Goal: Use online tool/utility: Utilize a website feature to perform a specific function

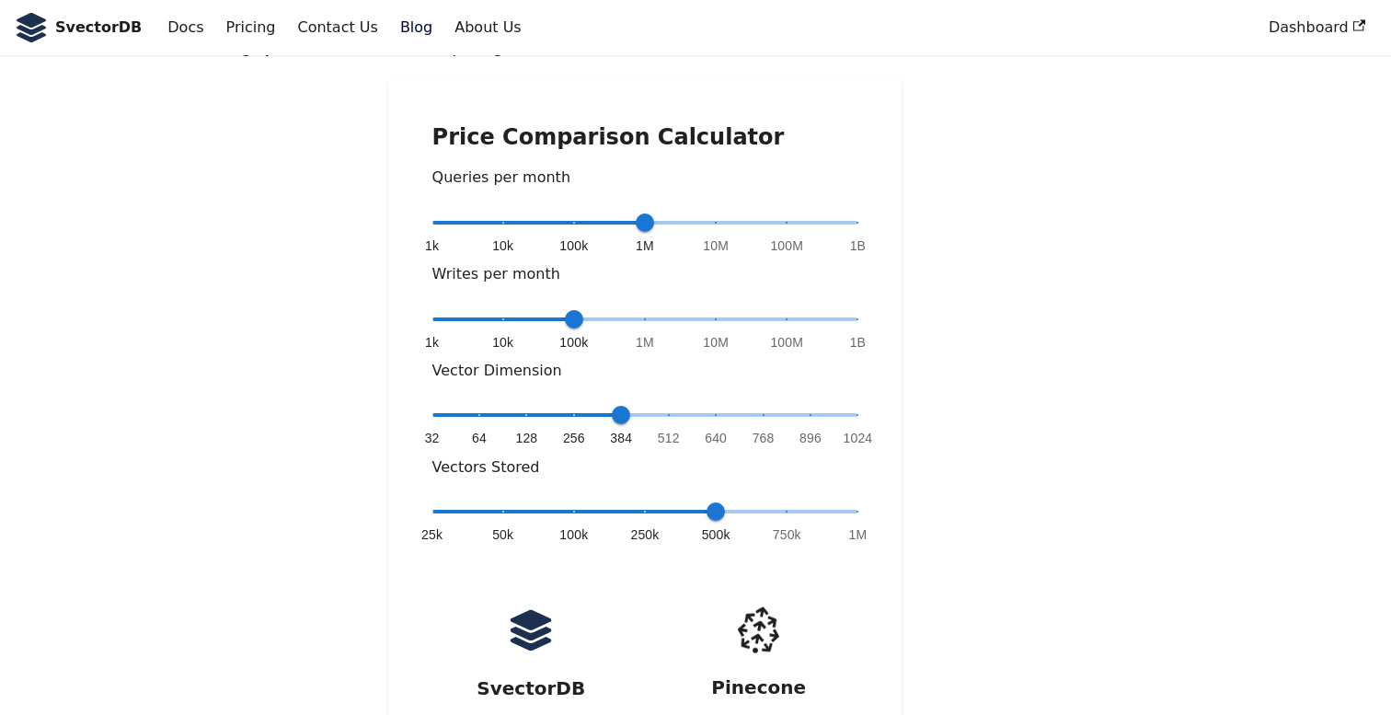
scroll to position [303, 0]
type input "*"
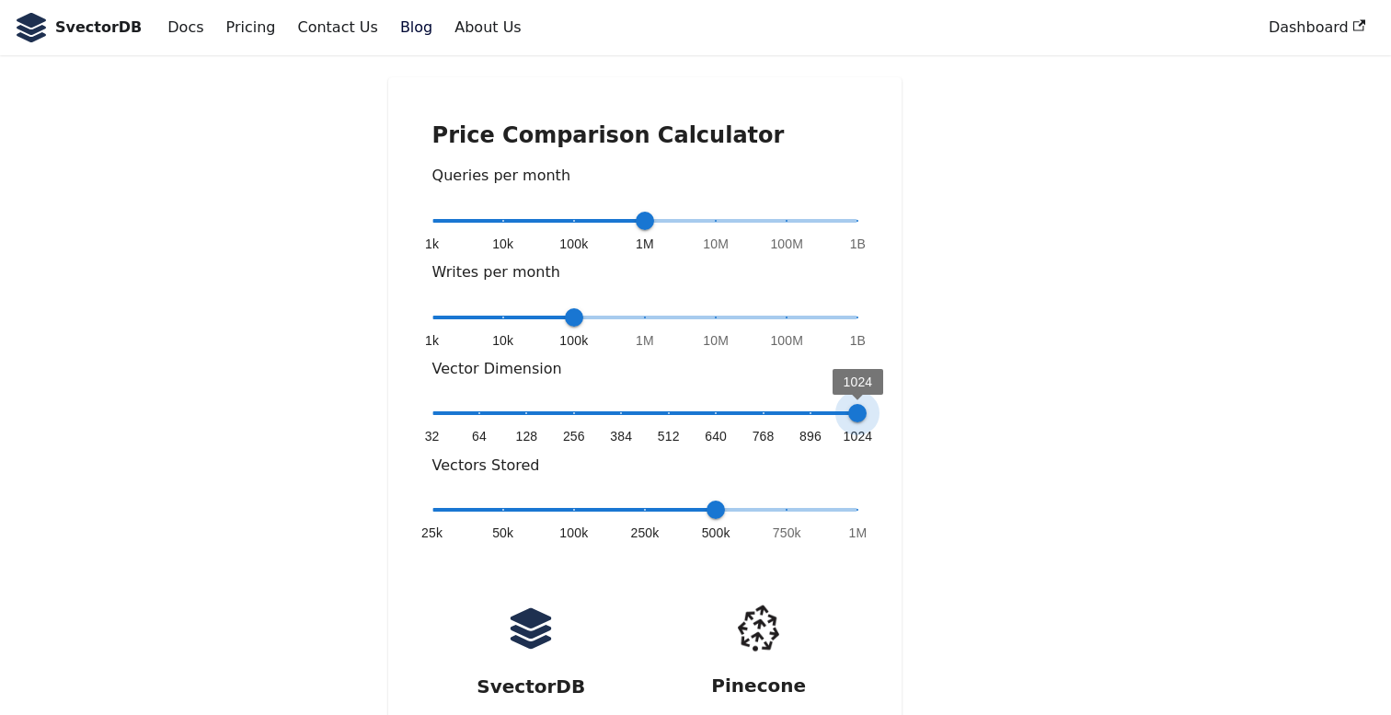
drag, startPoint x: 620, startPoint y: 362, endPoint x: 867, endPoint y: 362, distance: 246.6
click at [867, 404] on span "1024" at bounding box center [857, 413] width 18 height 18
type input "*"
click at [568, 308] on span "100k" at bounding box center [574, 317] width 18 height 18
type input "*"
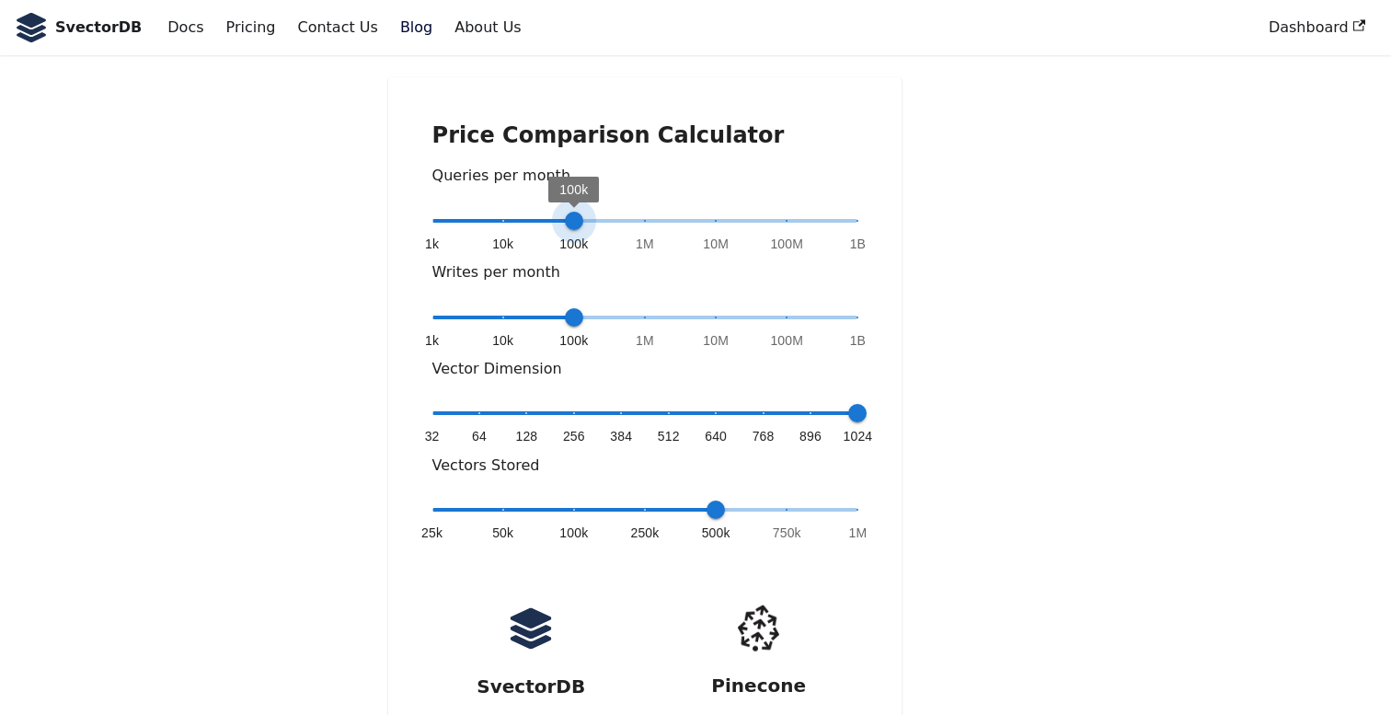
drag, startPoint x: 648, startPoint y: 164, endPoint x: 574, endPoint y: 178, distance: 74.9
click at [574, 212] on span "100k" at bounding box center [574, 221] width 18 height 18
type input "*"
drag, startPoint x: 575, startPoint y: 259, endPoint x: 525, endPoint y: 259, distance: 49.7
click at [525, 304] on span "1k 10k 100k 1M 10M 100M 1B 10k" at bounding box center [645, 318] width 426 height 28
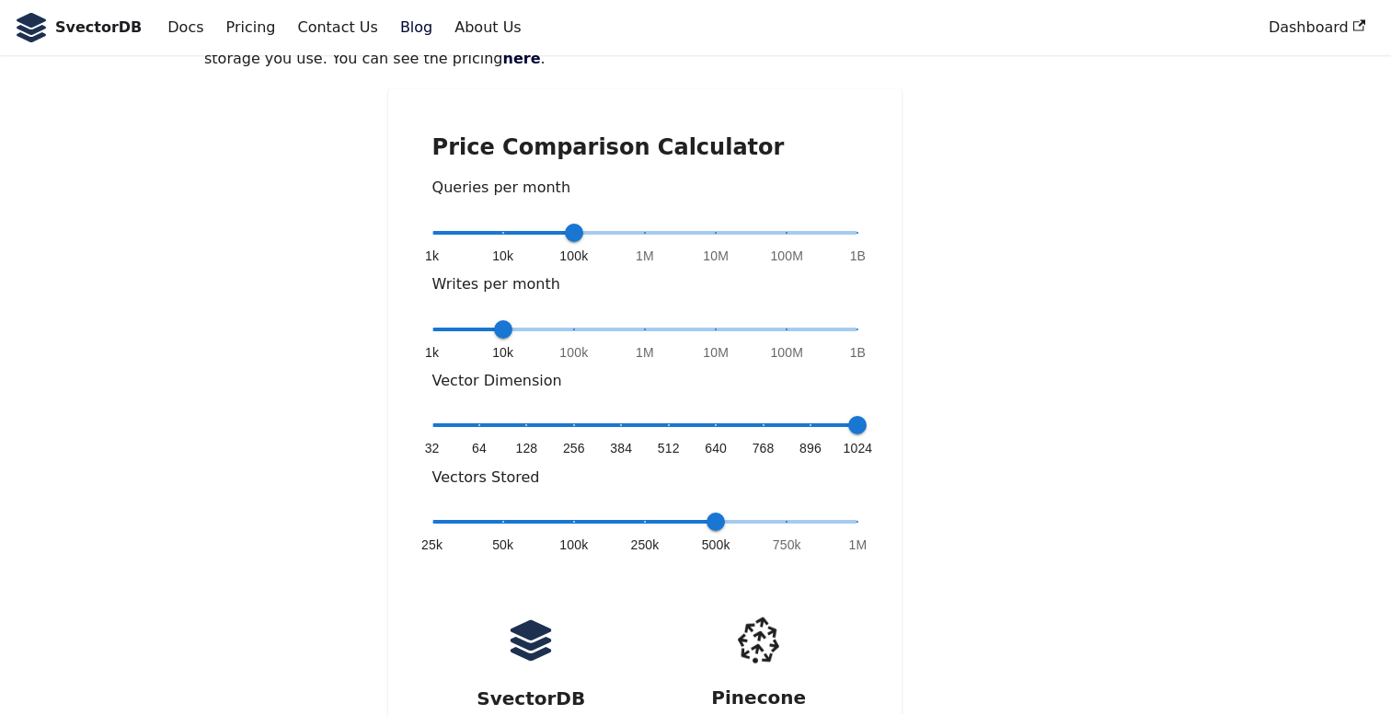
scroll to position [294, 0]
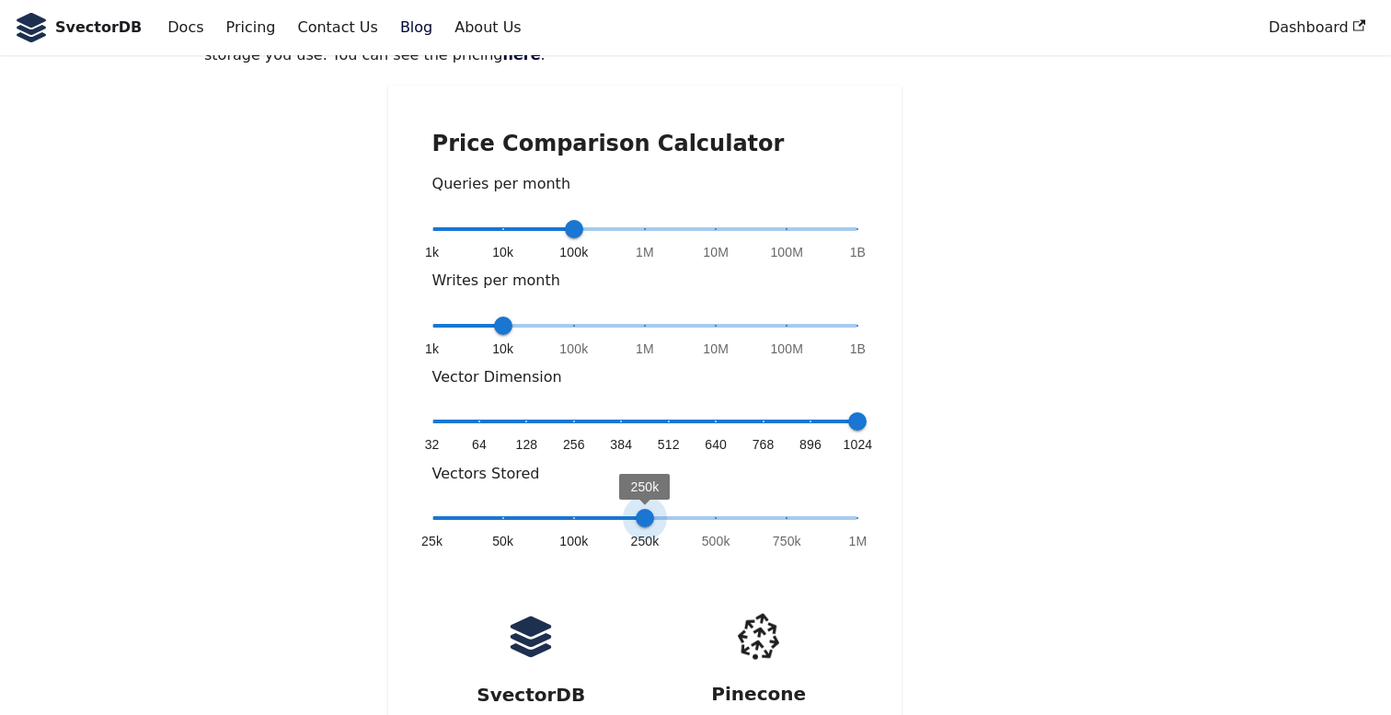
drag, startPoint x: 718, startPoint y: 471, endPoint x: 665, endPoint y: 471, distance: 52.4
click at [665, 504] on span "25k 50k 100k 250k 500k 750k 1M 250k" at bounding box center [645, 518] width 426 height 28
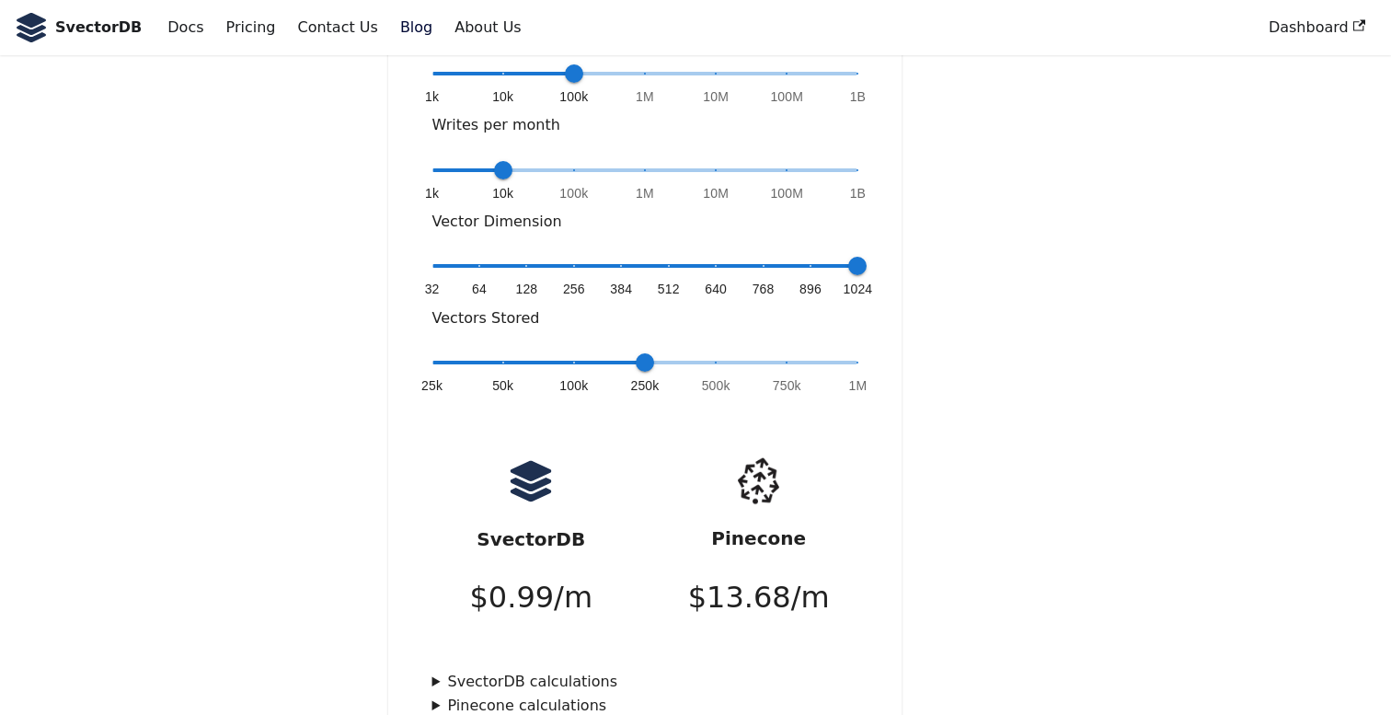
scroll to position [469, 0]
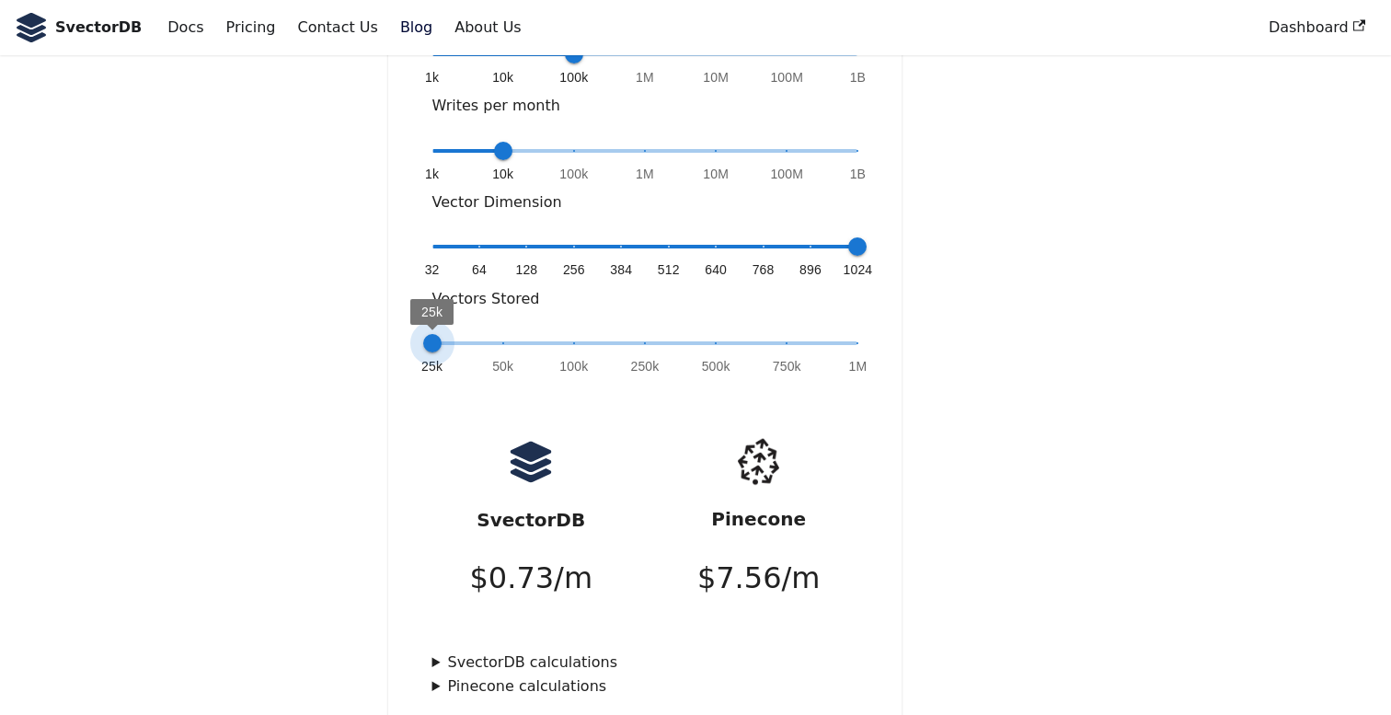
type input "*"
drag, startPoint x: 643, startPoint y: 290, endPoint x: 534, endPoint y: 289, distance: 109.5
click at [534, 329] on span "25k 50k 100k 250k 500k 750k 1M 50k" at bounding box center [645, 343] width 426 height 28
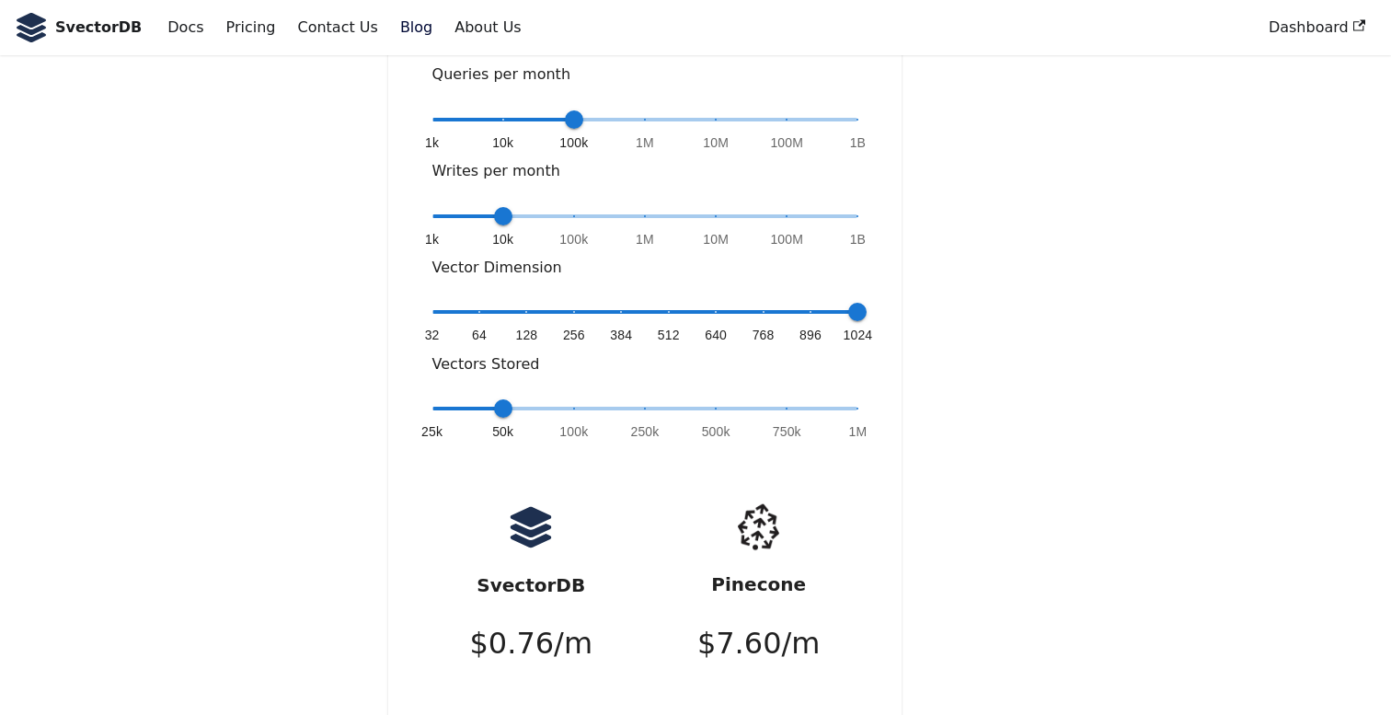
scroll to position [487, 0]
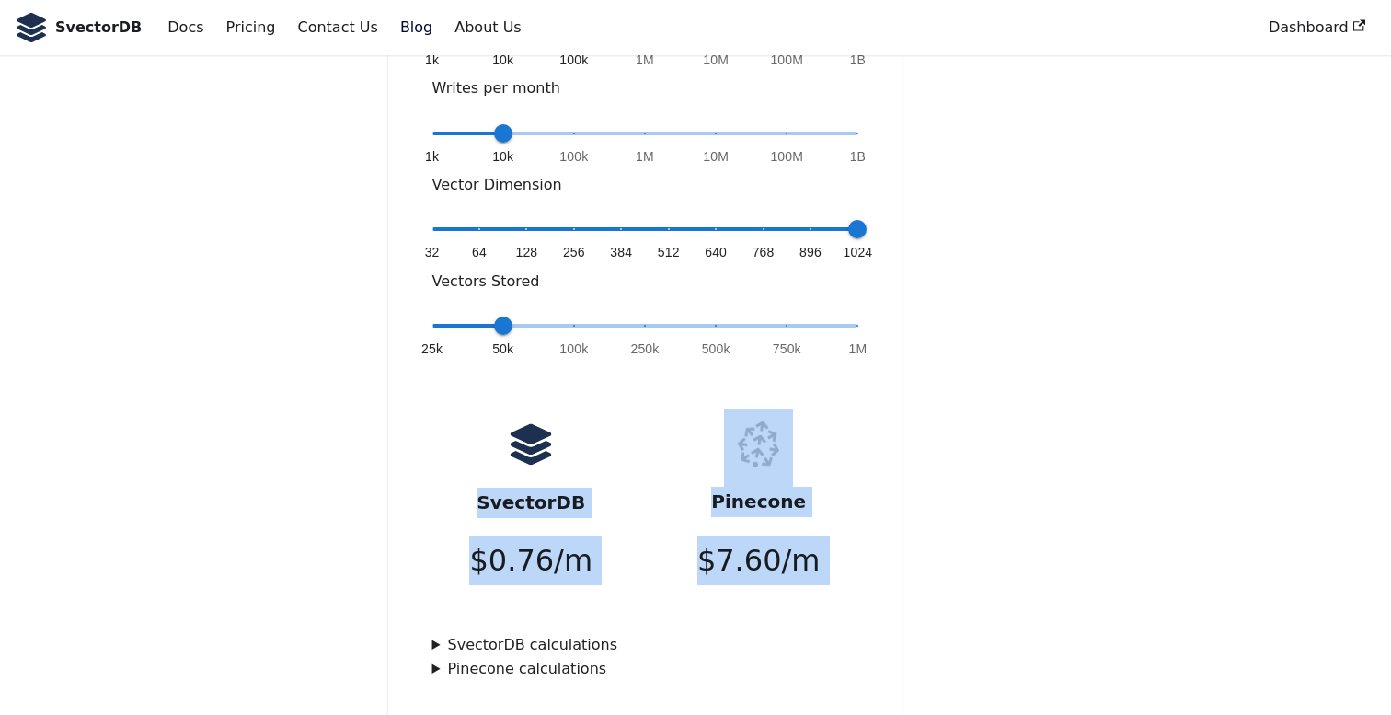
drag, startPoint x: 487, startPoint y: 442, endPoint x: 916, endPoint y: 569, distance: 448.0
click at [916, 569] on div "Price Comparison Calculator Queries per month 1k 10k 100k 1M 10M 100M 1B 100k W…" at bounding box center [644, 309] width 881 height 832
